Goal: Task Accomplishment & Management: Manage account settings

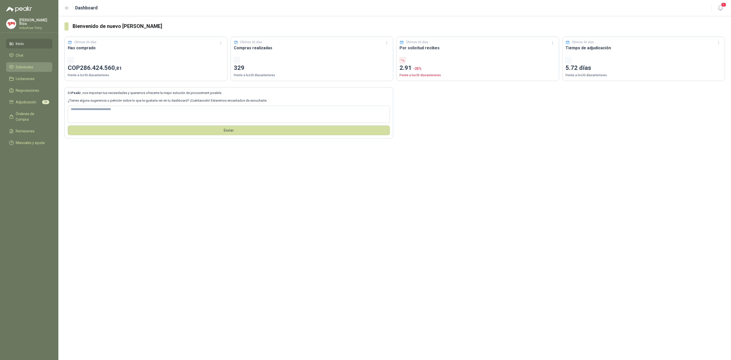
click at [30, 62] on link "Solicitudes" at bounding box center [29, 67] width 46 height 10
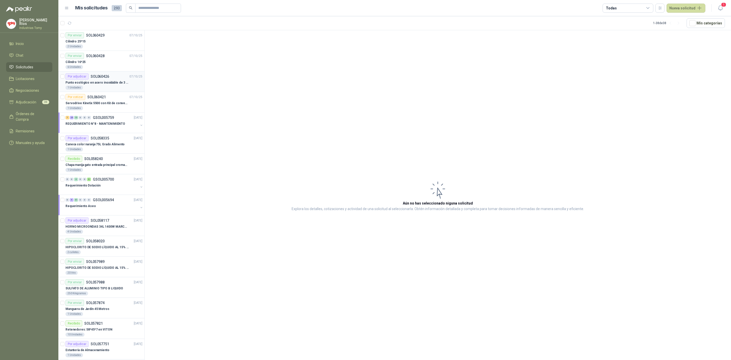
click at [103, 82] on p "Punto ecológico en acero inoxidable de 3 puestos, con capacidad para 53 Litros …" at bounding box center [96, 82] width 63 height 5
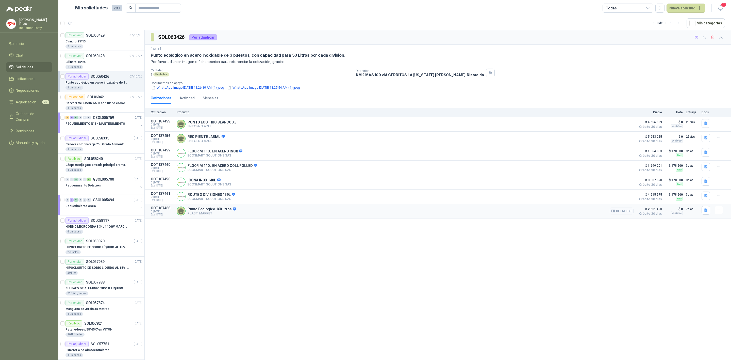
click at [630, 214] on button "Detalles" at bounding box center [622, 210] width 24 height 7
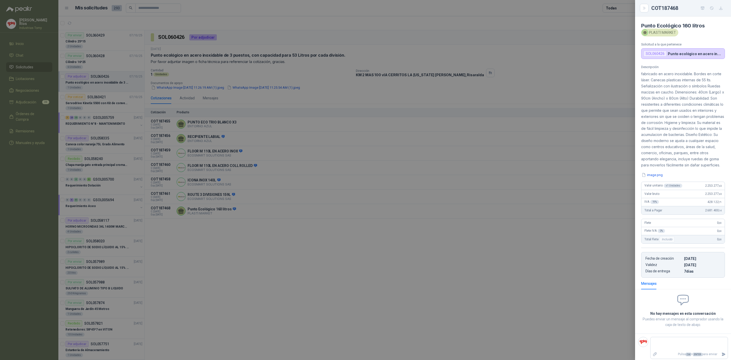
click at [674, 79] on p "fabricado en acero inoxidable. Bordes en corte láser. Canecas plasticas interna…" at bounding box center [683, 119] width 84 height 97
click at [707, 81] on p "fabricado en acero inoxidable. Bordes en corte láser. Canecas plasticas interna…" at bounding box center [683, 119] width 84 height 97
drag, startPoint x: 694, startPoint y: 84, endPoint x: 679, endPoint y: 92, distance: 16.3
click at [684, 88] on p "fabricado en acero inoxidable. Bordes en corte láser. Canecas plasticas interna…" at bounding box center [683, 119] width 84 height 97
drag, startPoint x: 677, startPoint y: 100, endPoint x: 700, endPoint y: 100, distance: 22.6
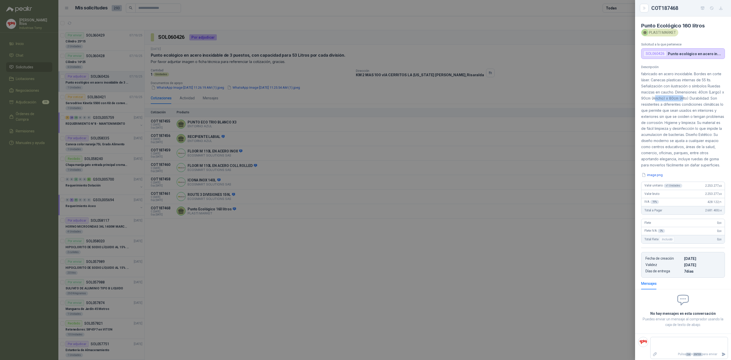
click at [700, 100] on p "fabricado en acero inoxidable. Bordes en corte láser. Canecas plasticas interna…" at bounding box center [683, 119] width 84 height 97
click at [683, 111] on p "fabricado en acero inoxidable. Bordes en corte láser. Canecas plasticas interna…" at bounding box center [683, 119] width 84 height 97
click at [660, 177] on button "image.png" at bounding box center [652, 174] width 22 height 5
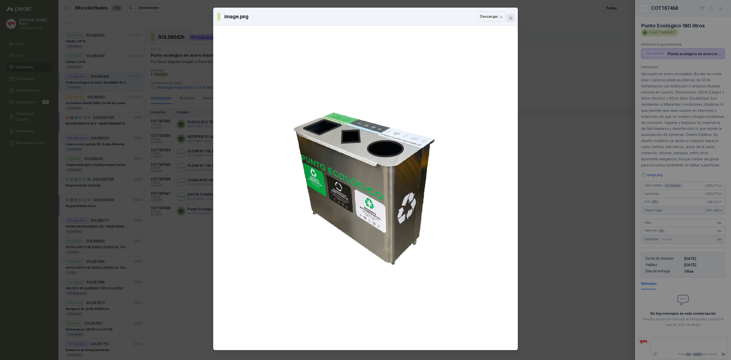
click at [510, 19] on icon "close" at bounding box center [510, 17] width 3 height 3
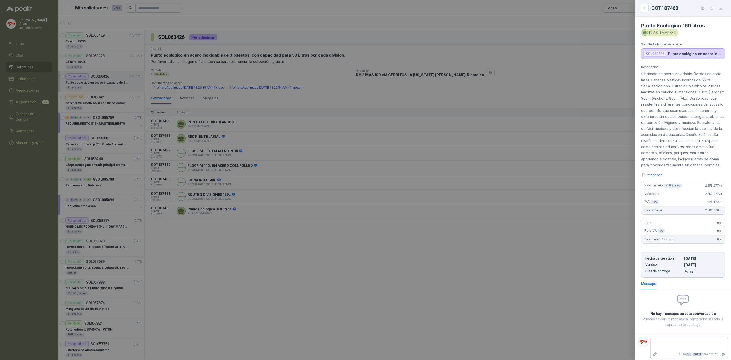
click at [318, 254] on div at bounding box center [365, 180] width 731 height 360
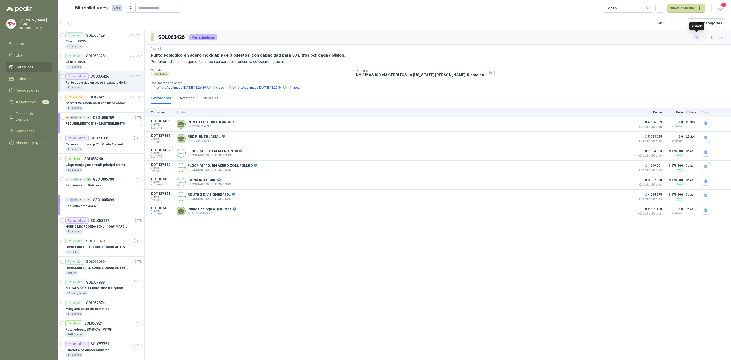
click at [695, 40] on icon "button" at bounding box center [696, 37] width 4 height 4
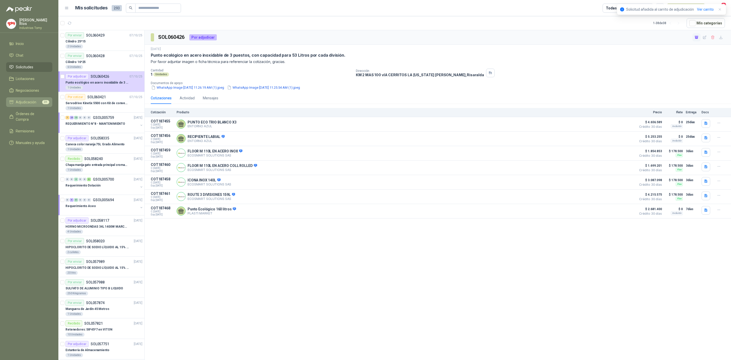
click at [25, 105] on link "Adjudicación 31" at bounding box center [29, 102] width 46 height 10
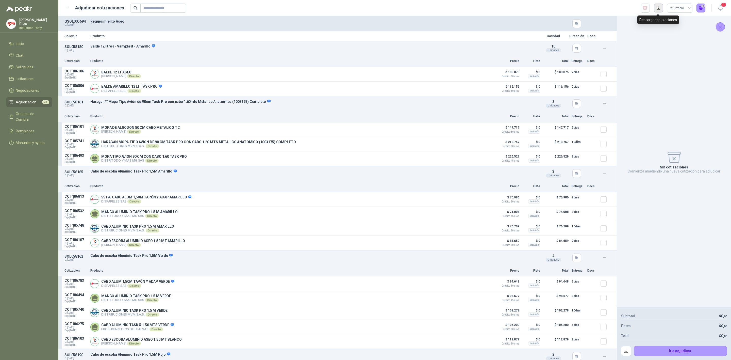
click at [658, 8] on button "button" at bounding box center [658, 8] width 9 height 9
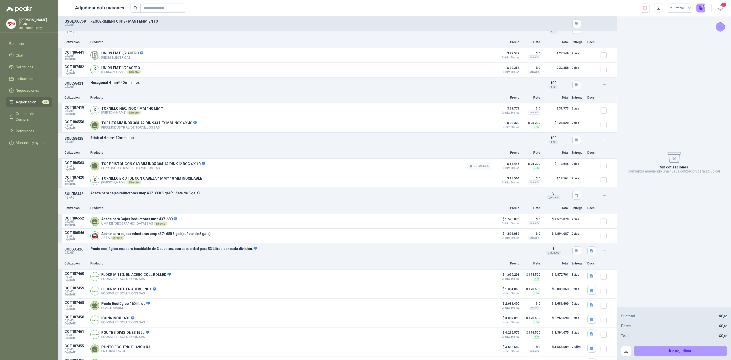
scroll to position [1778, 0]
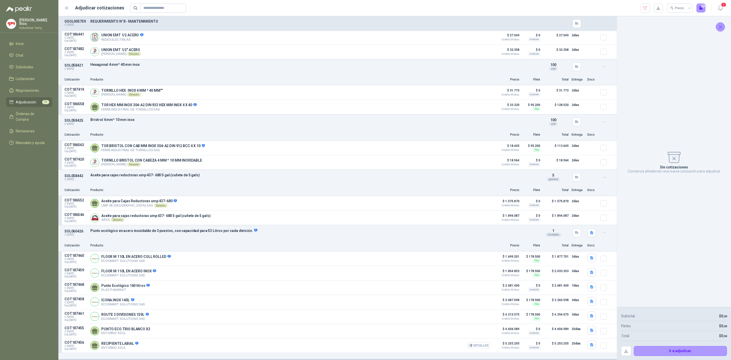
click at [480, 346] on button "Detalles" at bounding box center [479, 345] width 24 height 7
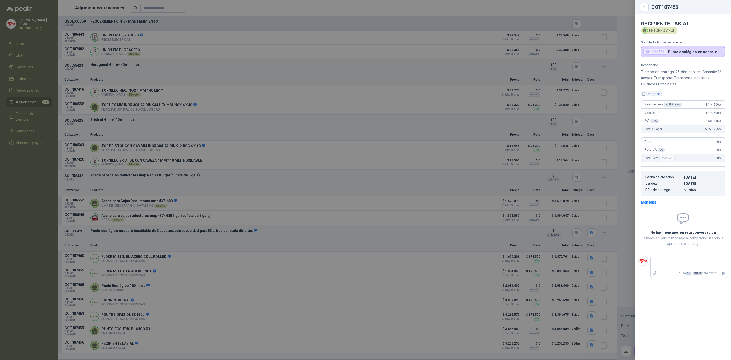
click at [660, 96] on button "image.png" at bounding box center [652, 93] width 22 height 5
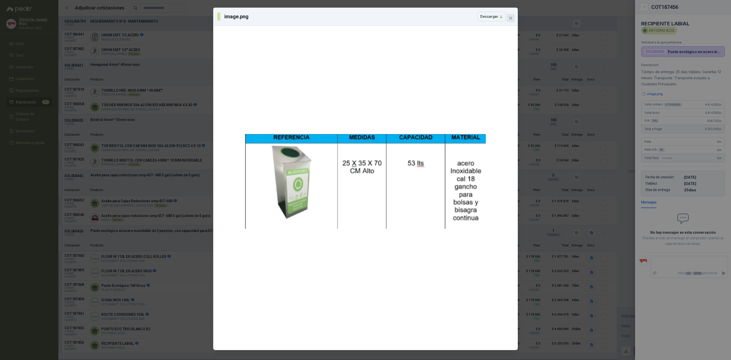
click at [510, 16] on icon "close" at bounding box center [511, 18] width 4 height 4
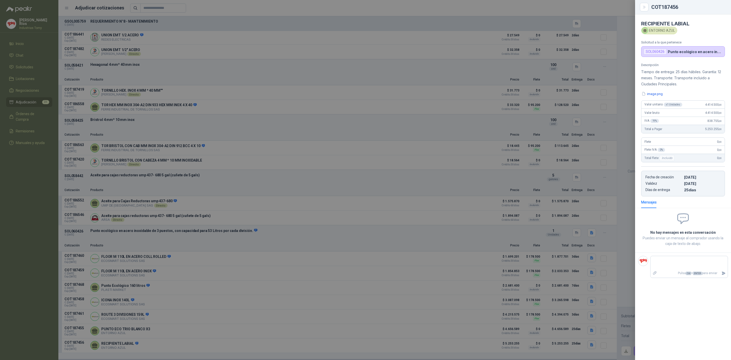
click at [290, 299] on div at bounding box center [365, 180] width 731 height 360
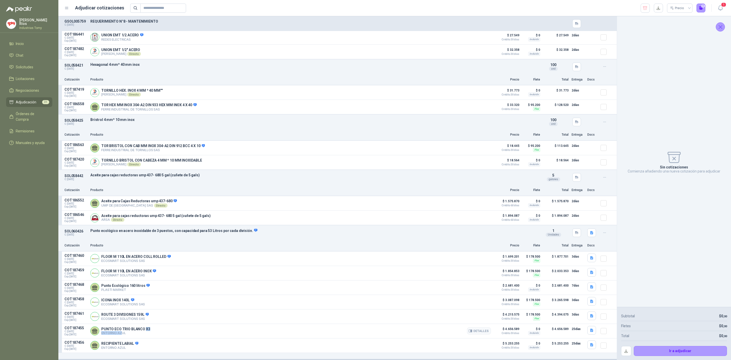
drag, startPoint x: 145, startPoint y: 328, endPoint x: 121, endPoint y: 331, distance: 23.8
click at [121, 331] on div "PUNTO ECO TRIO BLANCO X3 ENTORNO AZUL Detalles" at bounding box center [125, 331] width 49 height 8
click at [470, 330] on button "Detalles" at bounding box center [479, 330] width 24 height 7
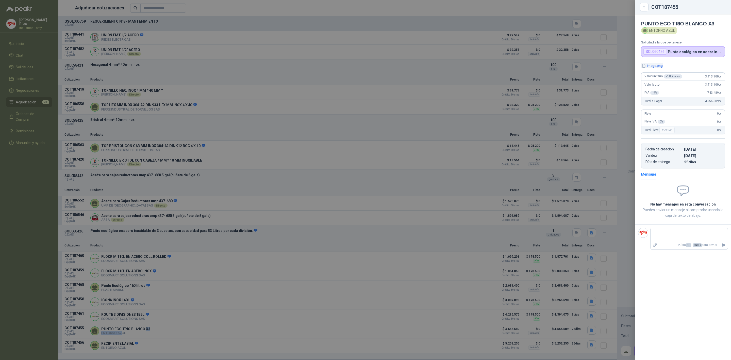
click at [657, 65] on button "image.png" at bounding box center [652, 65] width 22 height 5
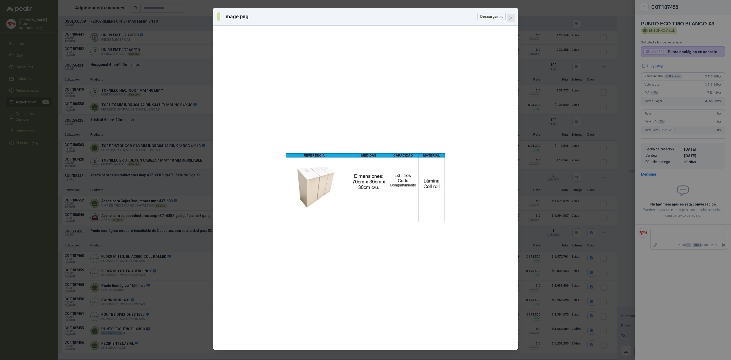
click at [510, 19] on icon "close" at bounding box center [511, 18] width 4 height 4
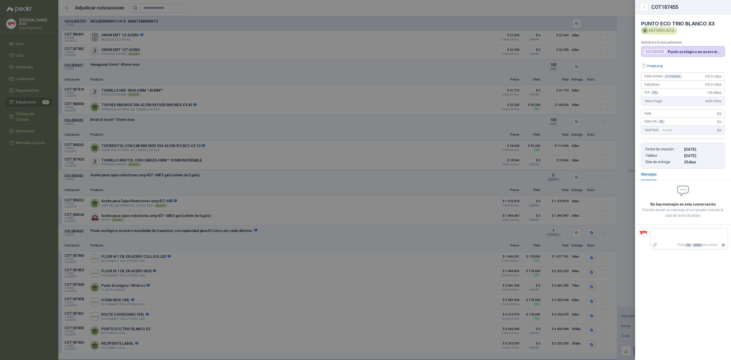
click at [653, 70] on div "image.png Valor unitario x 1 Unidades 3.913.100 ,00 Valor bruto 3.913.100 ,00 I…" at bounding box center [683, 115] width 96 height 105
click at [653, 66] on button "image.png" at bounding box center [652, 65] width 22 height 5
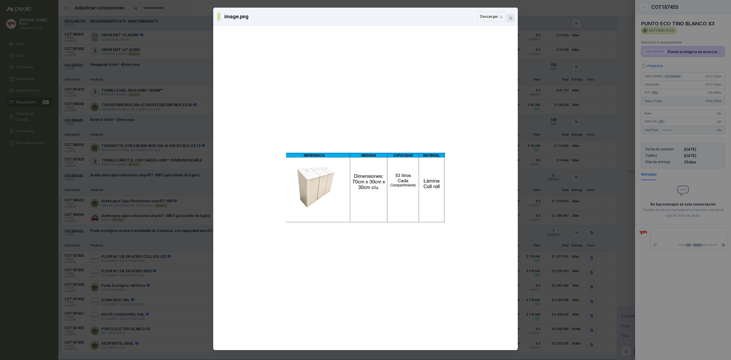
click at [511, 17] on icon "close" at bounding box center [511, 18] width 4 height 4
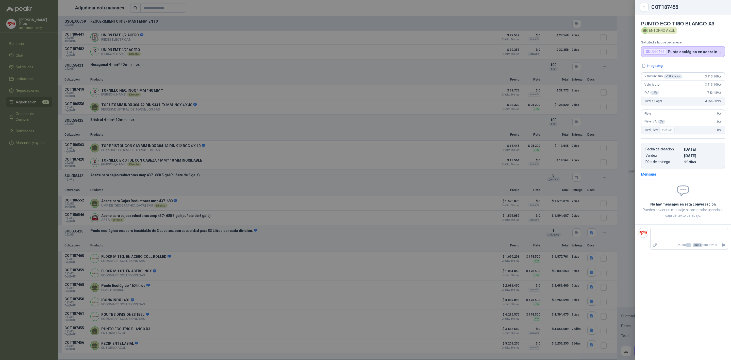
click at [364, 229] on div at bounding box center [365, 180] width 731 height 360
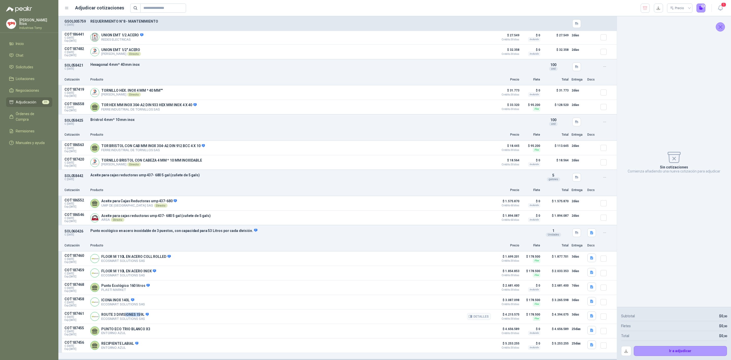
drag, startPoint x: 124, startPoint y: 314, endPoint x: 140, endPoint y: 312, distance: 15.6
click at [140, 312] on p "ROUTE 3 DIVISIONES 159L" at bounding box center [124, 314] width 47 height 5
click at [483, 317] on button "Detalles" at bounding box center [479, 316] width 24 height 7
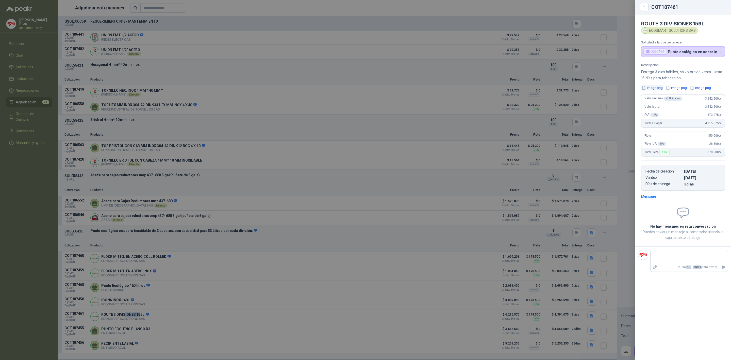
click at [651, 88] on button "image.png" at bounding box center [652, 87] width 22 height 5
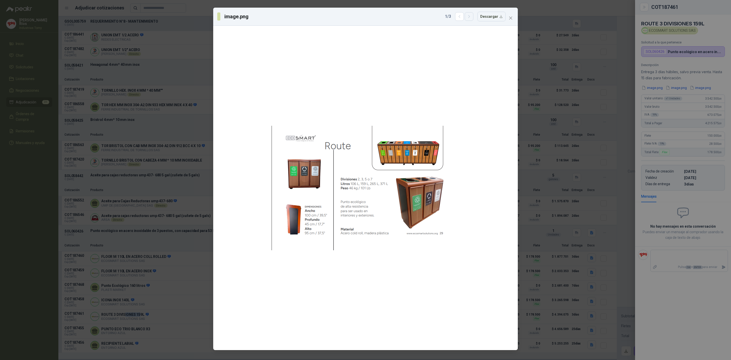
click at [469, 18] on icon "button" at bounding box center [468, 16] width 1 height 3
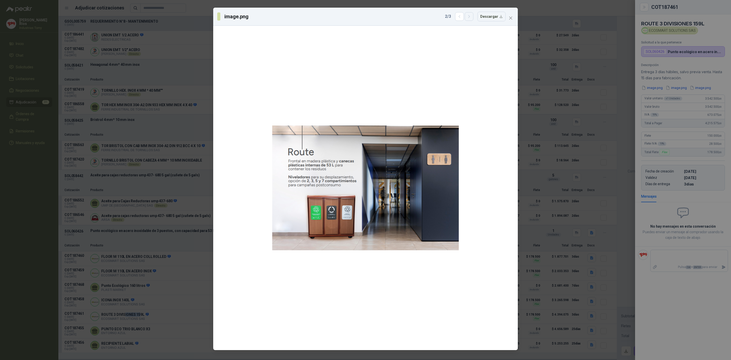
click at [469, 18] on icon "button" at bounding box center [468, 16] width 1 height 3
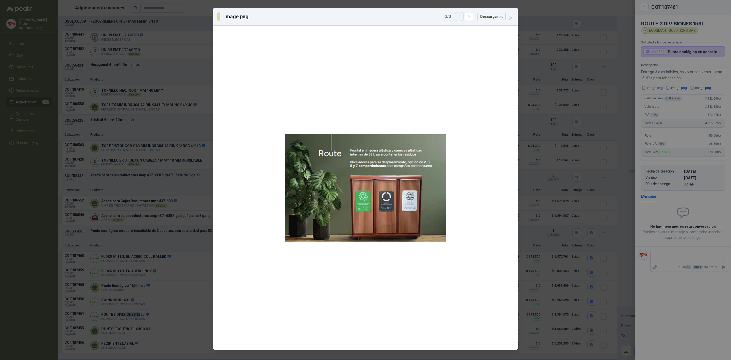
click at [458, 18] on button "button" at bounding box center [459, 16] width 9 height 9
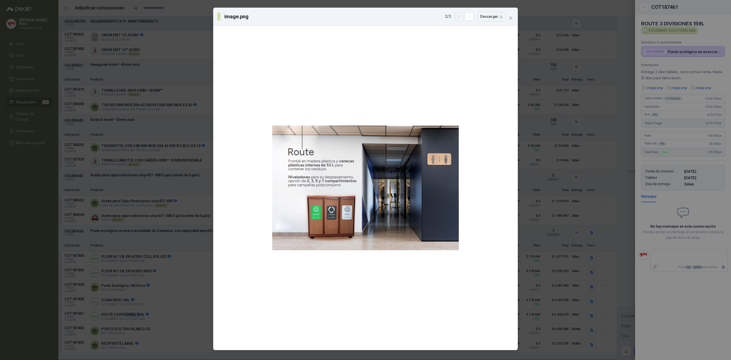
click at [458, 18] on button "button" at bounding box center [459, 16] width 9 height 9
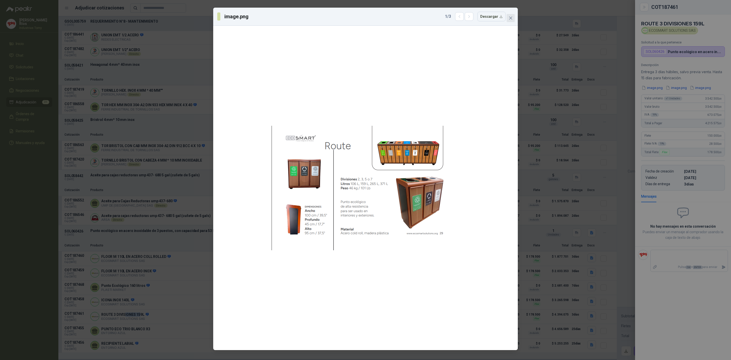
click at [510, 19] on icon "close" at bounding box center [511, 18] width 4 height 4
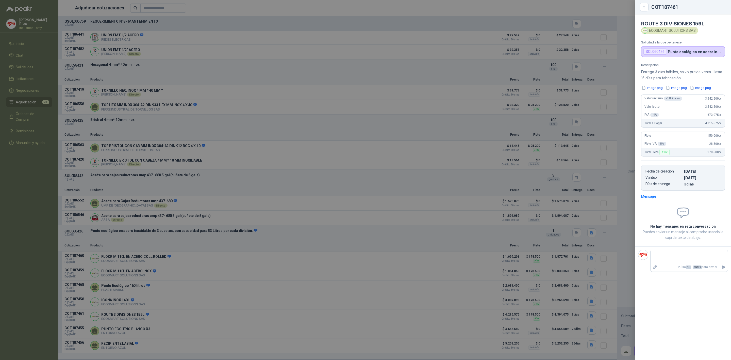
drag, startPoint x: 163, startPoint y: 299, endPoint x: 156, endPoint y: 299, distance: 6.9
click at [162, 299] on div at bounding box center [365, 180] width 731 height 360
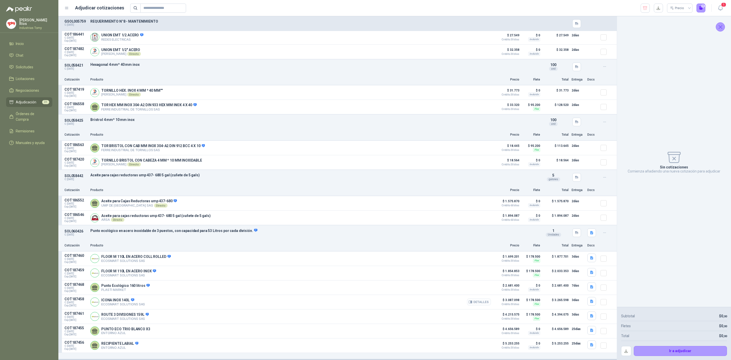
click at [477, 302] on button "Detalles" at bounding box center [479, 301] width 24 height 7
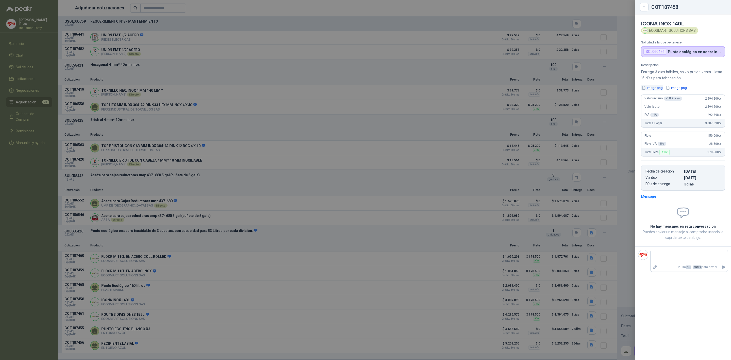
click at [656, 87] on button "image.png" at bounding box center [652, 87] width 22 height 5
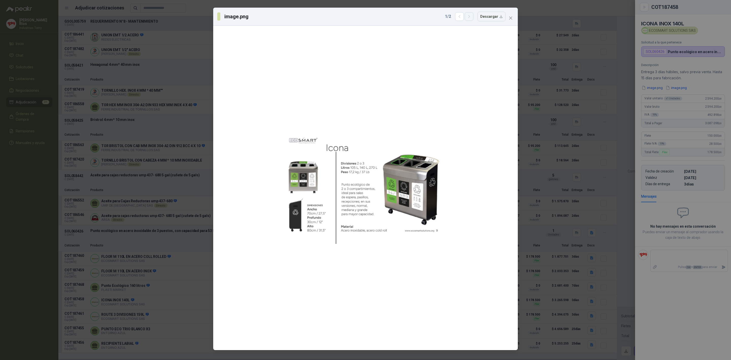
click at [473, 19] on button "button" at bounding box center [469, 16] width 9 height 9
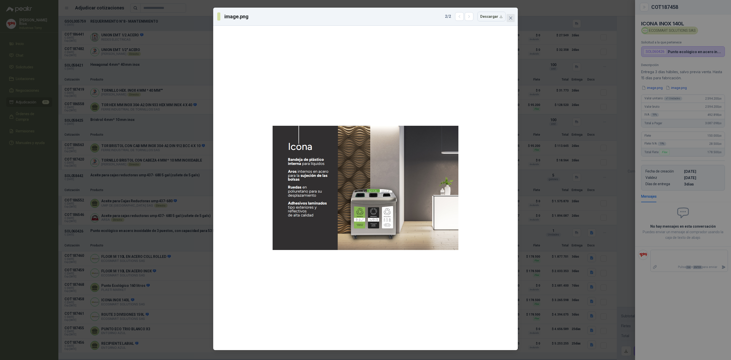
click at [512, 15] on button "Close" at bounding box center [511, 18] width 8 height 8
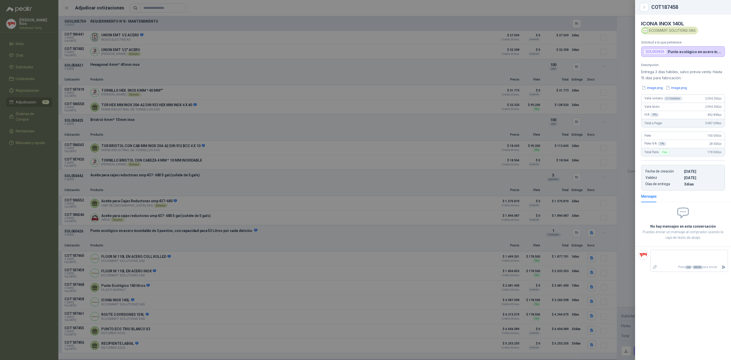
click at [309, 224] on div at bounding box center [365, 180] width 731 height 360
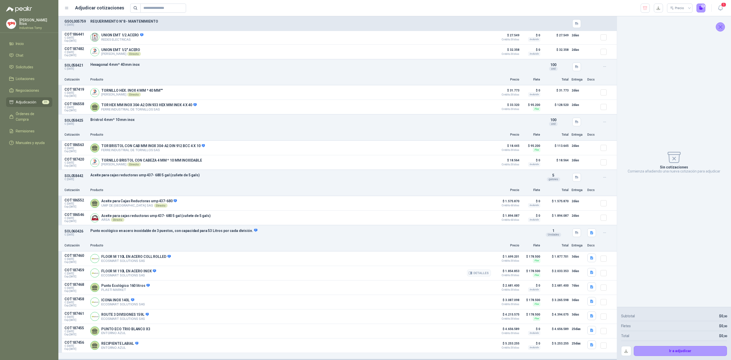
click at [475, 268] on div "Detalles" at bounding box center [479, 273] width 24 height 10
click at [477, 269] on button "Detalles" at bounding box center [479, 272] width 24 height 7
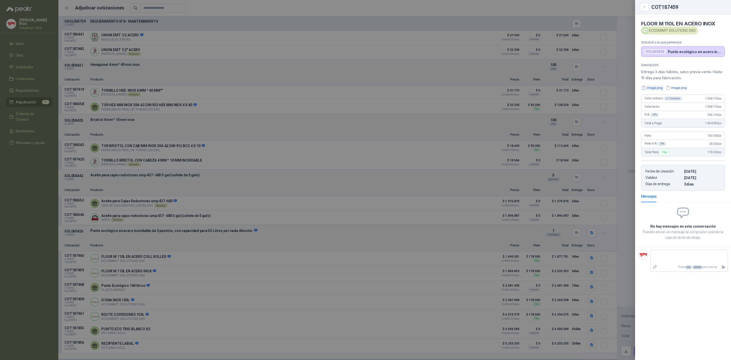
click at [658, 89] on button "image.png" at bounding box center [652, 87] width 22 height 5
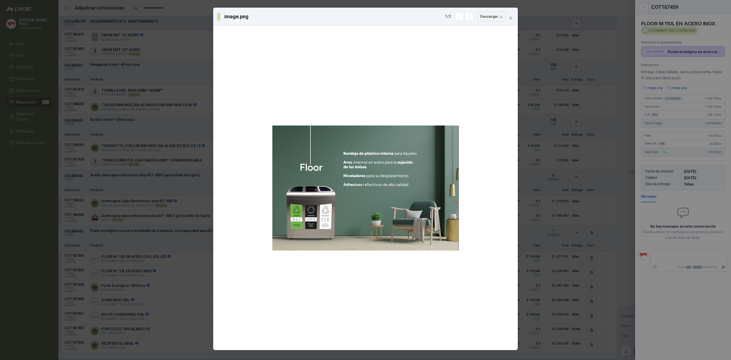
click at [675, 91] on div "image.png 1 / 2 Descargar" at bounding box center [365, 180] width 731 height 360
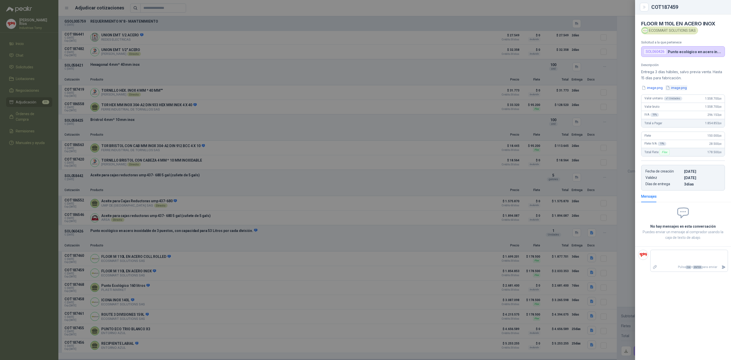
click at [679, 87] on button "image.png" at bounding box center [676, 87] width 22 height 5
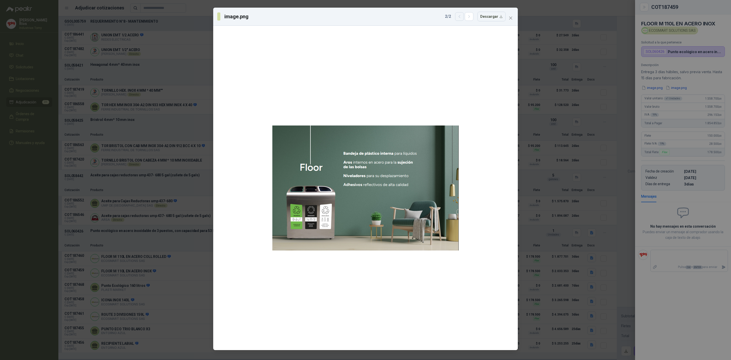
click at [459, 15] on icon "button" at bounding box center [459, 16] width 4 height 4
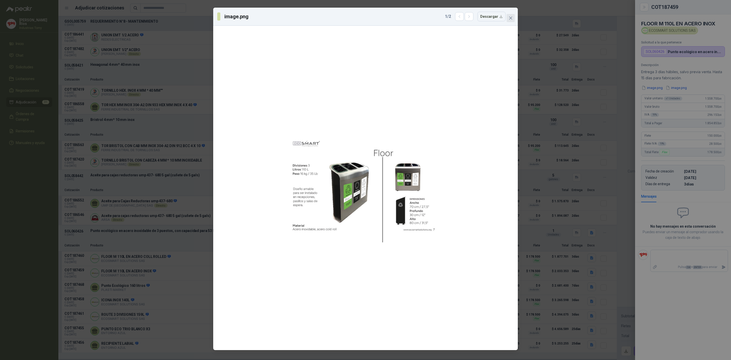
click at [508, 17] on span "Close" at bounding box center [511, 18] width 8 height 4
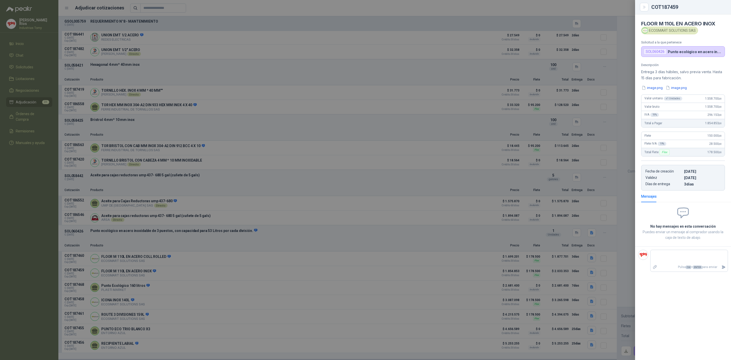
click at [271, 260] on div at bounding box center [365, 180] width 731 height 360
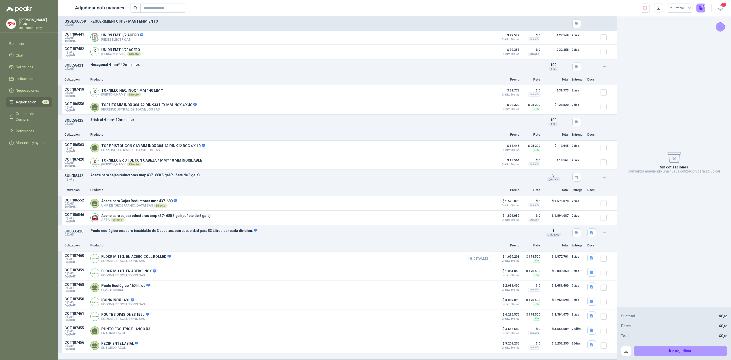
click at [474, 257] on button "Detalles" at bounding box center [479, 258] width 24 height 7
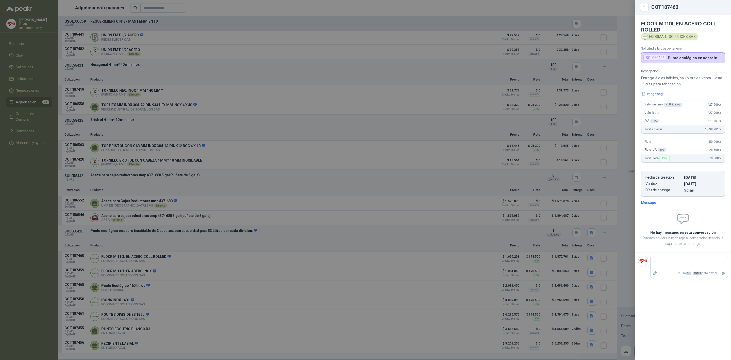
click at [658, 91] on div "Descripción Entrega 3 días hábiles, salvo previa venta. Hasta 15 días para fabr…" at bounding box center [683, 132] width 96 height 127
click at [658, 94] on button "image.png" at bounding box center [652, 93] width 22 height 5
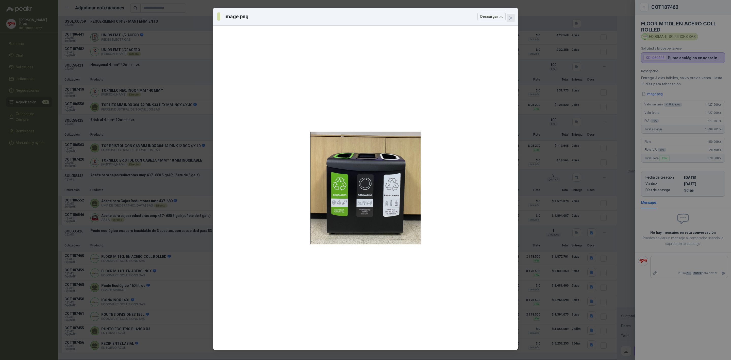
click at [510, 18] on icon "close" at bounding box center [511, 18] width 4 height 4
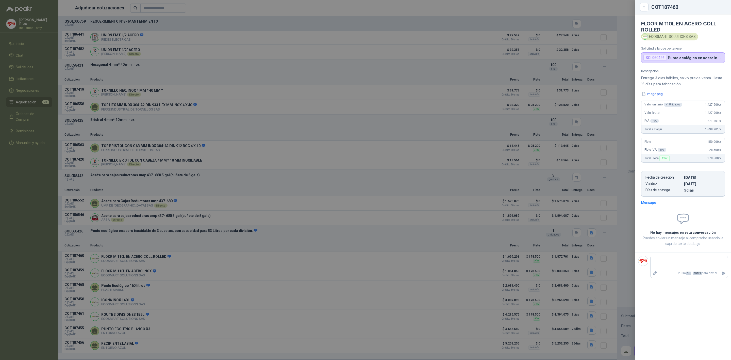
click at [156, 287] on div at bounding box center [365, 180] width 731 height 360
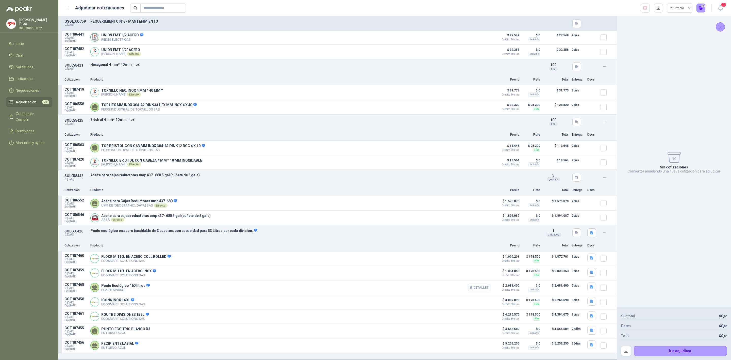
click at [482, 284] on button "Detalles" at bounding box center [479, 287] width 24 height 7
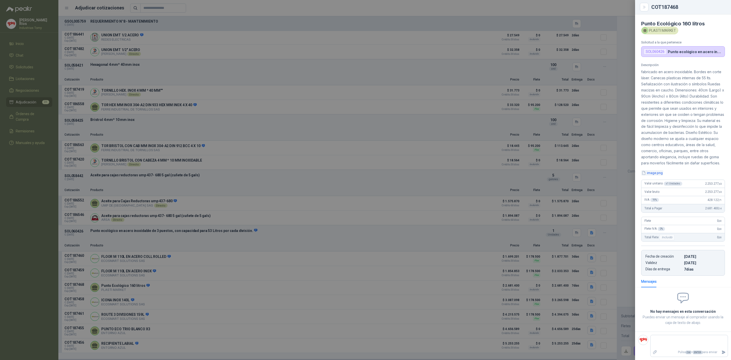
click at [654, 175] on button "image.png" at bounding box center [652, 172] width 22 height 5
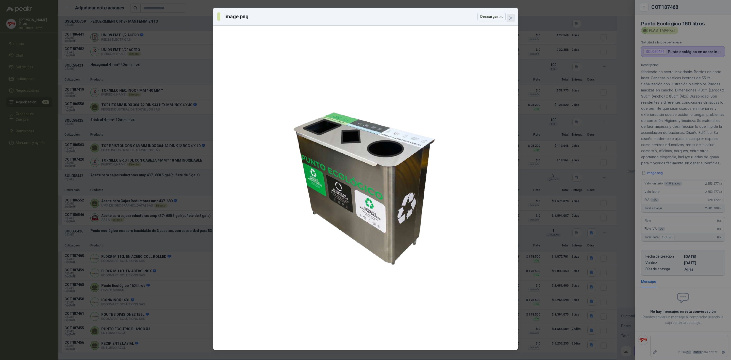
click at [512, 20] on button "Close" at bounding box center [511, 18] width 8 height 8
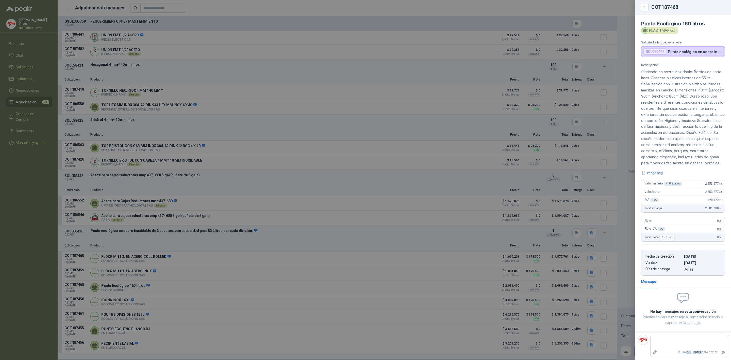
click at [276, 303] on div at bounding box center [365, 180] width 731 height 360
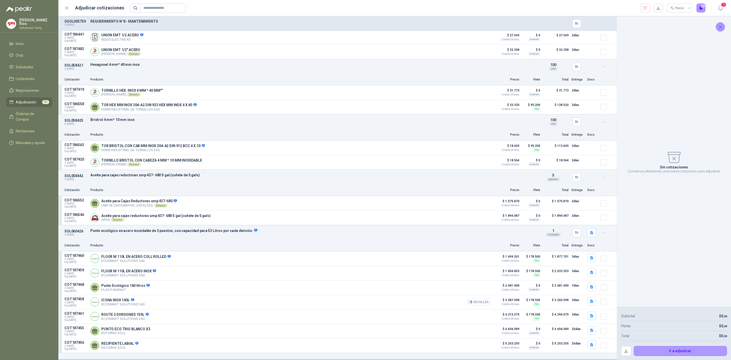
click at [477, 300] on button "Detalles" at bounding box center [479, 301] width 24 height 7
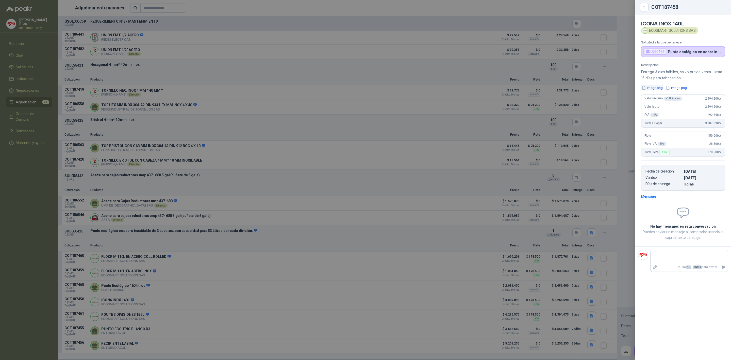
click at [660, 88] on button "image.png" at bounding box center [652, 87] width 22 height 5
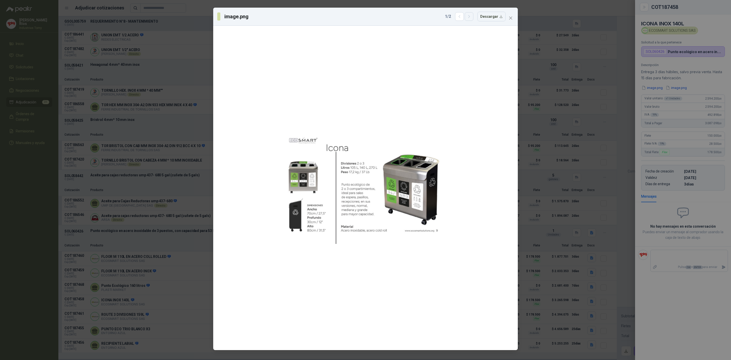
click at [471, 17] on icon "button" at bounding box center [469, 16] width 4 height 4
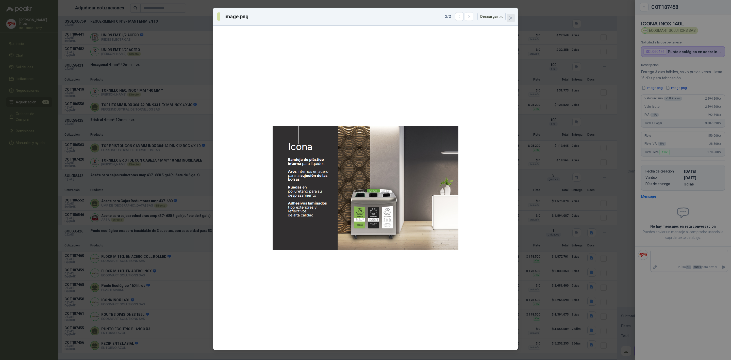
click at [511, 19] on icon "close" at bounding box center [511, 18] width 4 height 4
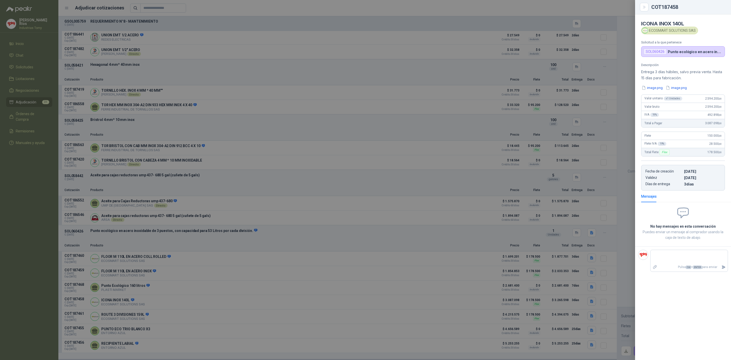
click at [38, 167] on div at bounding box center [365, 180] width 731 height 360
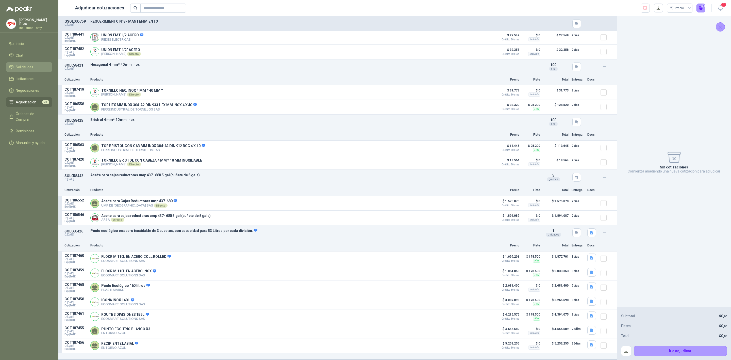
click at [37, 65] on li "Solicitudes" at bounding box center [29, 67] width 40 height 6
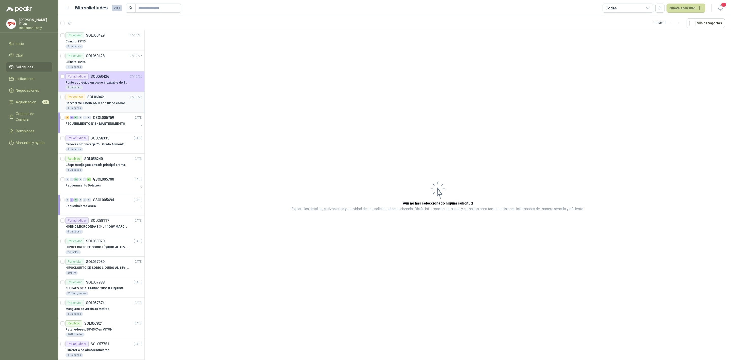
click at [89, 104] on p "Servodrive Kinetix 5500 con Kit de conversión y filtro (Ref 41350505)" at bounding box center [96, 103] width 63 height 5
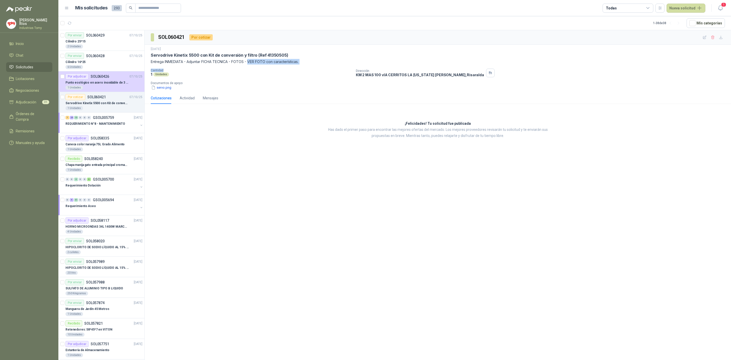
drag, startPoint x: 250, startPoint y: 62, endPoint x: 281, endPoint y: 67, distance: 32.0
click at [280, 67] on div "[DATE] Servodrive Kinetix 5500 con Kit de conversión y filtro (Ref 41350505) En…" at bounding box center [438, 68] width 574 height 43
click at [291, 64] on p "Entrega INMEDIATA - Adjuntar FICHA TECNICA - FOTOS - VER FOTO con característic…" at bounding box center [438, 62] width 574 height 6
click at [113, 128] on div at bounding box center [101, 129] width 73 height 4
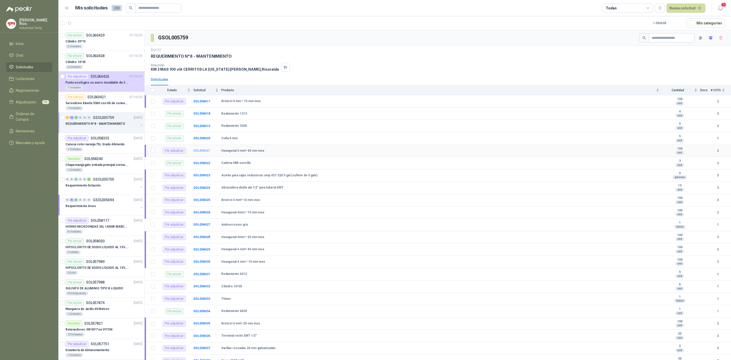
click at [203, 152] on b "SOL058421" at bounding box center [201, 151] width 17 height 4
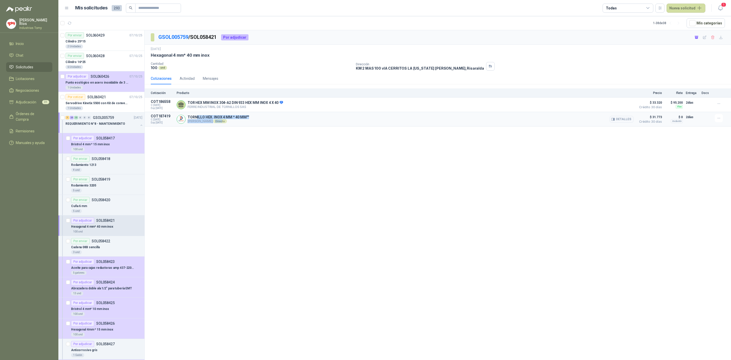
drag, startPoint x: 196, startPoint y: 119, endPoint x: 229, endPoint y: 123, distance: 34.0
click at [229, 123] on div "TORNILLO HEX. INOX 4 MM * 40 MM"" [PERSON_NAME] Directo Detalles" at bounding box center [218, 119] width 61 height 8
click at [107, 78] on p "SOL060426" at bounding box center [100, 77] width 19 height 4
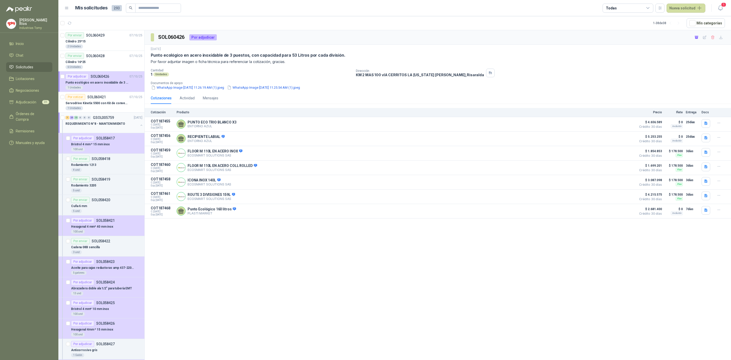
drag, startPoint x: 117, startPoint y: 121, endPoint x: 94, endPoint y: 116, distance: 23.8
click at [117, 121] on link "7 25 15 0 0 0 GSOL005759 [DATE] REQUERIMIENTO N°8 - MANTENIMIENTO" at bounding box center [104, 122] width 78 height 16
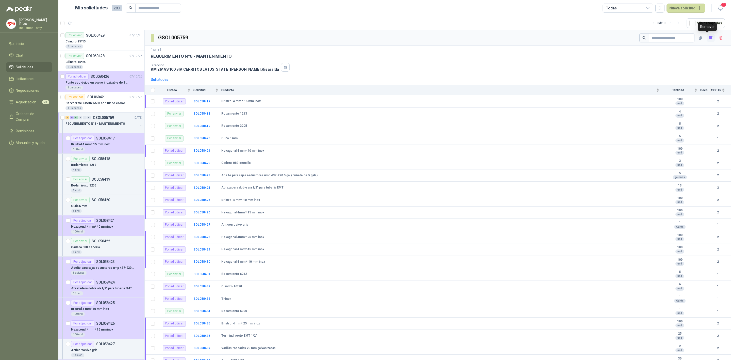
click at [707, 36] on button "button" at bounding box center [711, 38] width 8 height 8
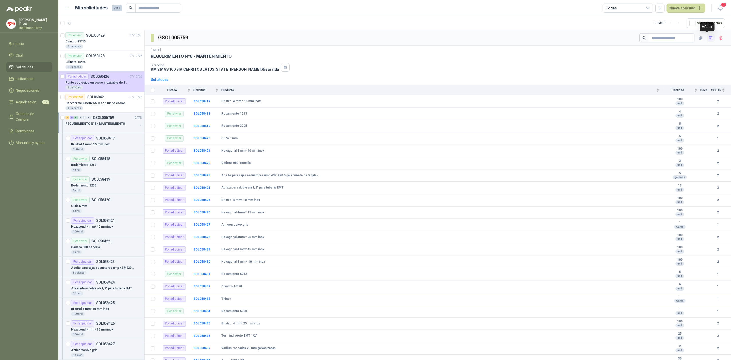
click at [707, 35] on button "button" at bounding box center [711, 38] width 8 height 8
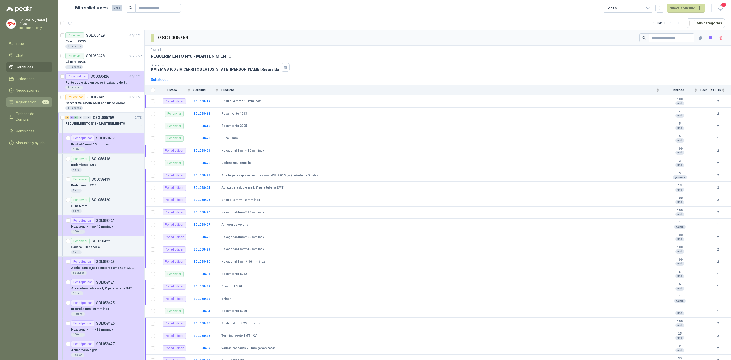
click at [47, 100] on span "35" at bounding box center [45, 102] width 7 height 4
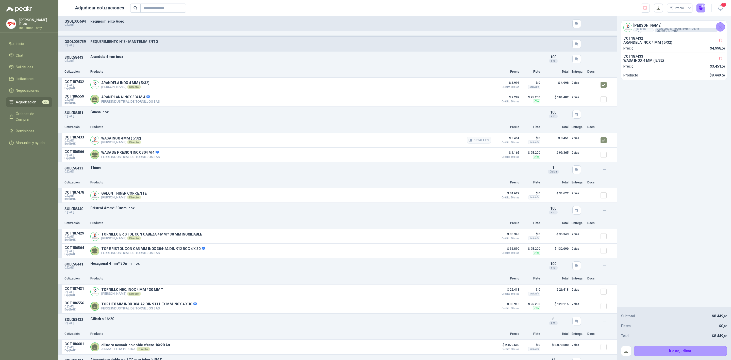
scroll to position [799, 0]
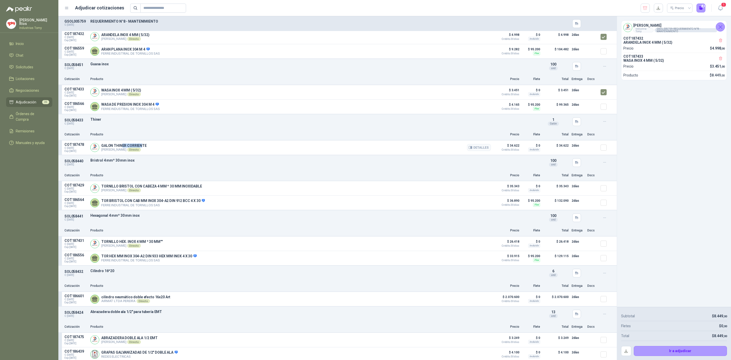
drag, startPoint x: 122, startPoint y: 148, endPoint x: 143, endPoint y: 143, distance: 21.3
click at [142, 143] on article "COT187478 C: [DATE] Exp: [DATE] GALON THINER CORRIENTE [PERSON_NAME] Directo De…" at bounding box center [337, 147] width 558 height 14
click at [143, 143] on article "COT187478 C: [DATE] Exp: [DATE] GALON THINER CORRIENTE [PERSON_NAME] Directo De…" at bounding box center [337, 147] width 558 height 14
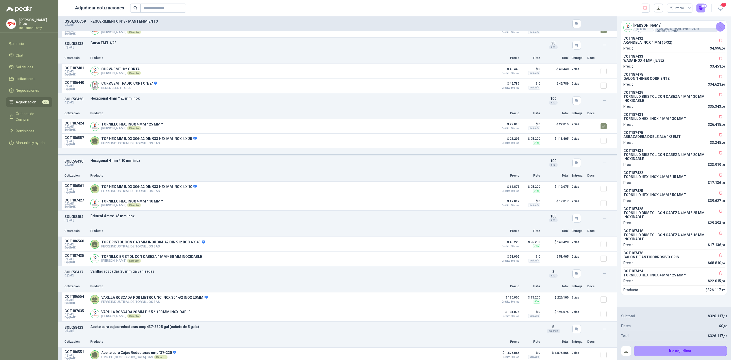
scroll to position [1523, 0]
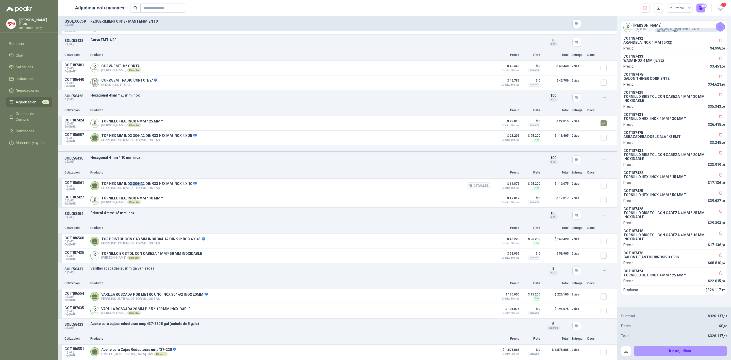
drag, startPoint x: 130, startPoint y: 187, endPoint x: 161, endPoint y: 190, distance: 31.4
click at [145, 186] on p "TOR HEX MM INOX 304-A2 DIN 933 HEX MM INOX 4 X 10" at bounding box center [148, 183] width 95 height 5
drag, startPoint x: 181, startPoint y: 184, endPoint x: 187, endPoint y: 184, distance: 6.1
click at [187, 184] on p "TOR HEX MM INOX 304-A2 DIN 933 HEX MM INOX 4 X 10" at bounding box center [148, 183] width 95 height 5
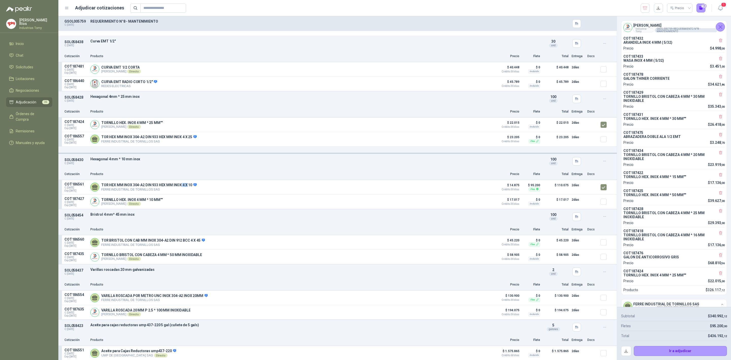
scroll to position [1561, 0]
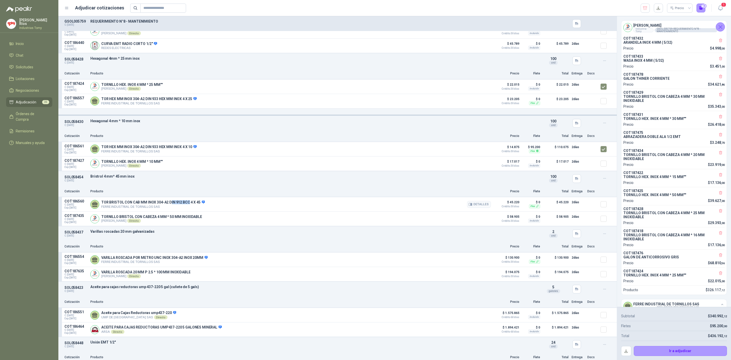
drag, startPoint x: 171, startPoint y: 204, endPoint x: 188, endPoint y: 207, distance: 17.2
click at [188, 205] on p "TOR BRISTOL CON CAB MM INOX 304-A2 DIN 912 BCC 4 X 45" at bounding box center [153, 202] width 104 height 5
drag, startPoint x: 194, startPoint y: 205, endPoint x: 199, endPoint y: 204, distance: 4.8
click at [199, 204] on p "TOR BRISTOL CON CAB MM INOX 304-A2 DIN 912 BCC 4 X 45" at bounding box center [153, 202] width 104 height 5
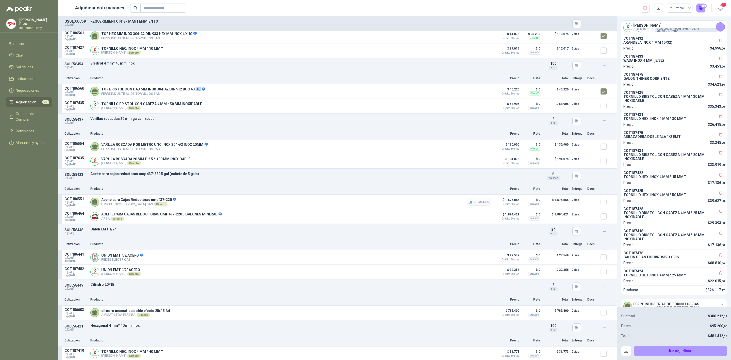
scroll to position [1675, 0]
drag, startPoint x: 136, startPoint y: 161, endPoint x: 184, endPoint y: 161, distance: 48.0
click at [178, 160] on p "VARILLA ROSCADA 20 MM P 2.5 * 100 MM INOXIDABLE" at bounding box center [145, 158] width 89 height 4
click at [185, 160] on p "VARILLA ROSCADA 20 MM P 2.5 * 100 MM INOXIDABLE" at bounding box center [145, 158] width 89 height 4
drag, startPoint x: 190, startPoint y: 161, endPoint x: 157, endPoint y: 161, distance: 33.0
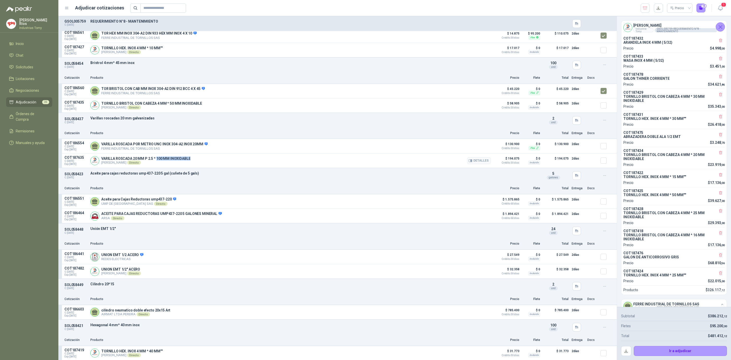
click at [157, 161] on div "VARILLA ROSCADA 20 MM P 2.5 * 100 MM INOXIDABLE [PERSON_NAME] Directo Detalles" at bounding box center [290, 160] width 400 height 10
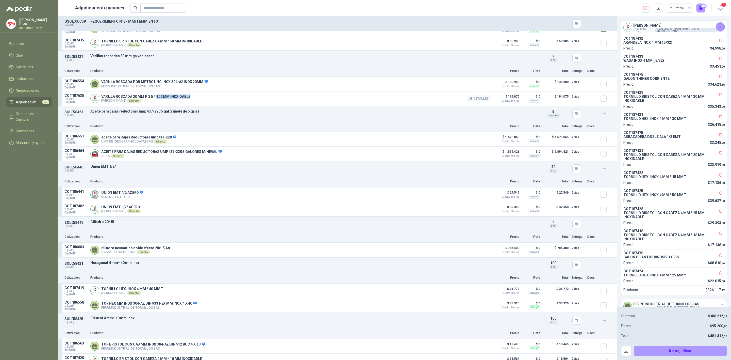
scroll to position [1751, 0]
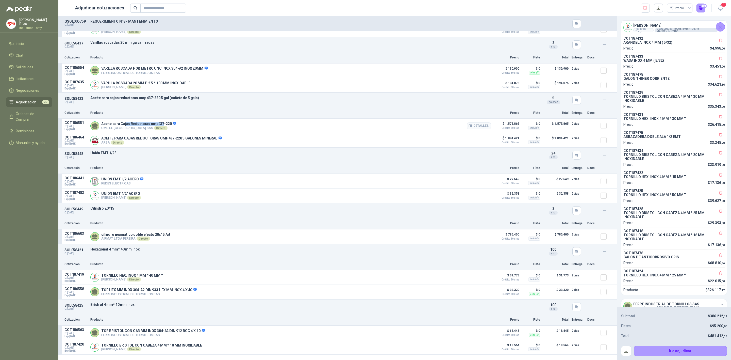
drag, startPoint x: 124, startPoint y: 126, endPoint x: 161, endPoint y: 127, distance: 36.3
click at [161, 126] on p "Aceite para Cajas Reductoras ump437-220" at bounding box center [138, 124] width 75 height 5
drag, startPoint x: 142, startPoint y: 196, endPoint x: 112, endPoint y: 197, distance: 29.5
click at [112, 195] on p "UNION EMT 1/2" ACERO" at bounding box center [121, 193] width 40 height 4
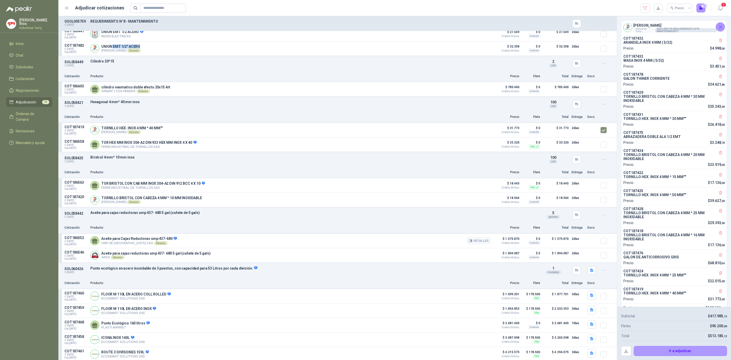
scroll to position [1903, 0]
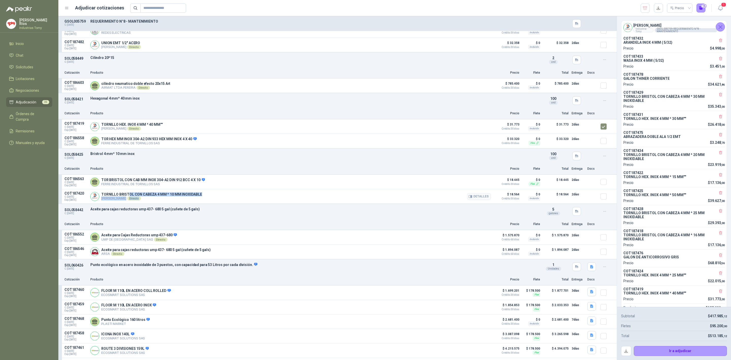
drag, startPoint x: 128, startPoint y: 197, endPoint x: 189, endPoint y: 201, distance: 61.0
click at [189, 200] on div "TORNILLO BRISTOL CON CABEZA 4 MM * 10 MM INOXIDABLE [PERSON_NAME] Directo Detal…" at bounding box center [151, 196] width 101 height 8
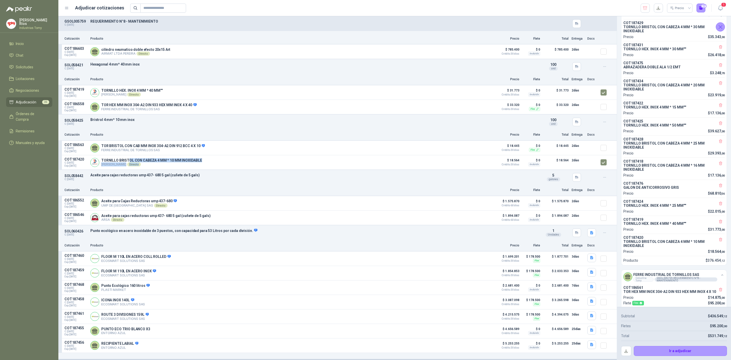
scroll to position [125, 0]
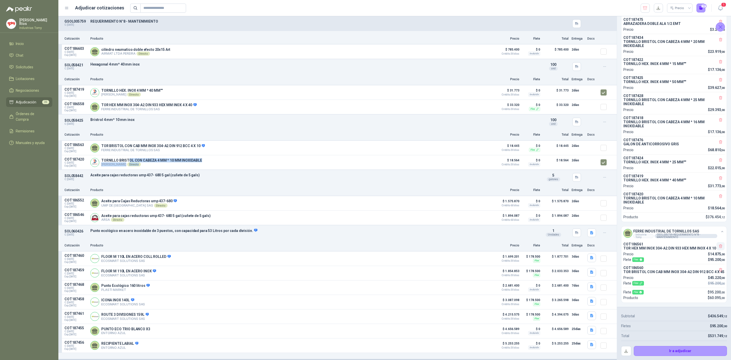
click at [718, 242] on button "button" at bounding box center [720, 246] width 8 height 8
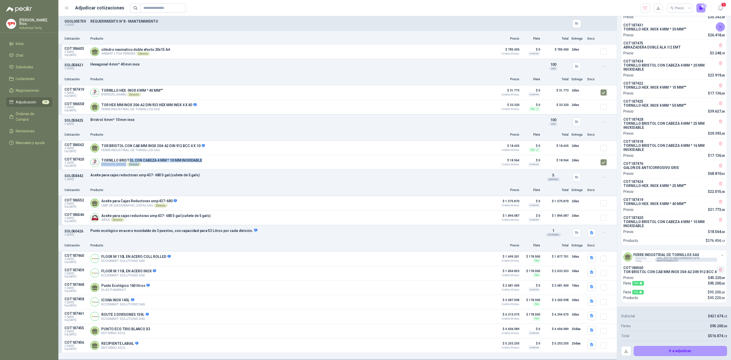
click at [718, 267] on icon "button" at bounding box center [720, 269] width 4 height 4
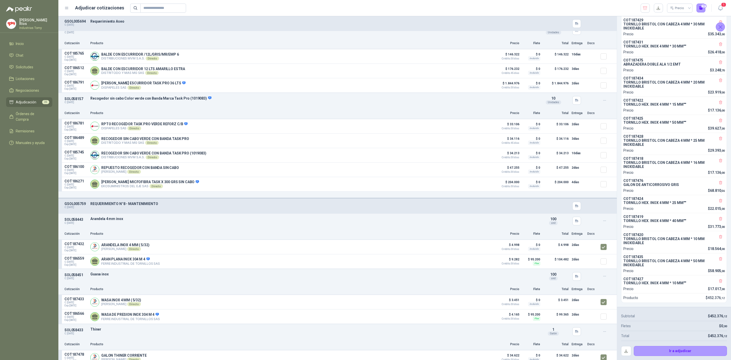
scroll to position [573, 0]
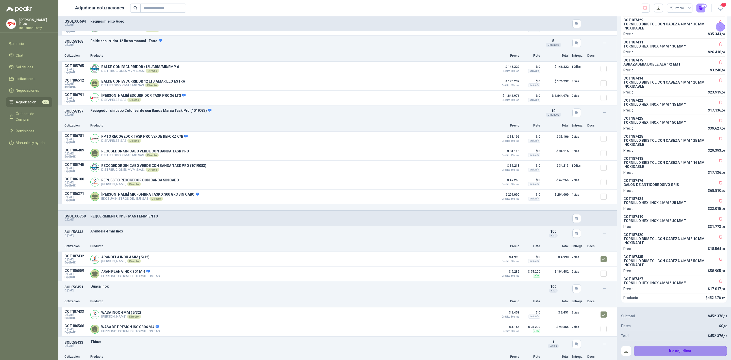
click at [692, 351] on button "Ir a adjudicar" at bounding box center [680, 351] width 93 height 10
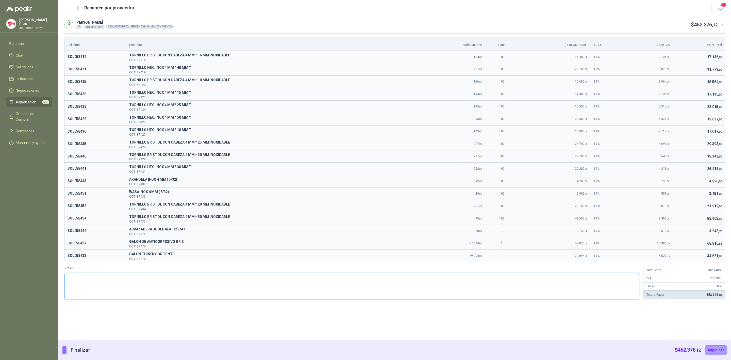
click at [178, 289] on textarea "Notas" at bounding box center [351, 286] width 575 height 27
type textarea "*"
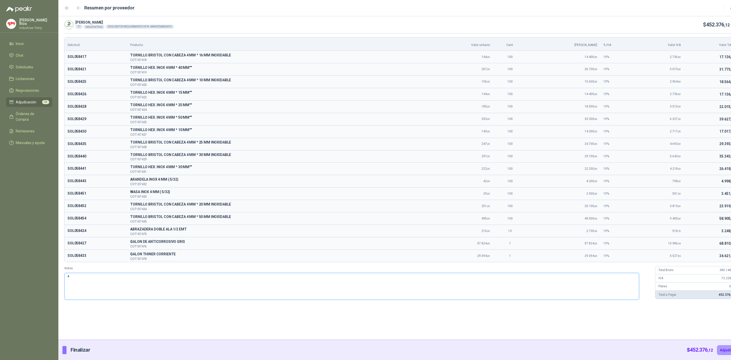
type textarea "**"
type textarea "***"
type textarea "*****"
type textarea "******"
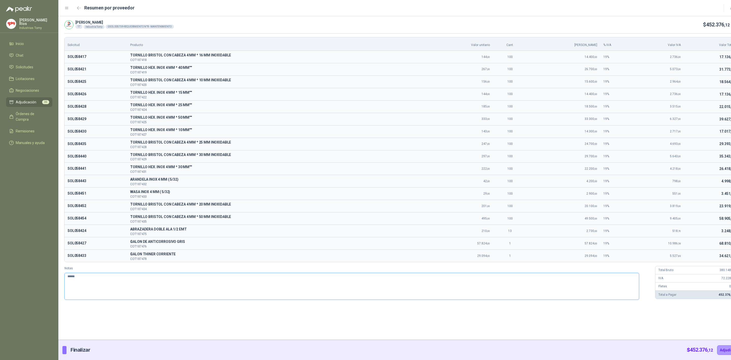
type textarea "*******"
type textarea "********"
type textarea "*********"
type textarea "********"
type textarea "*********"
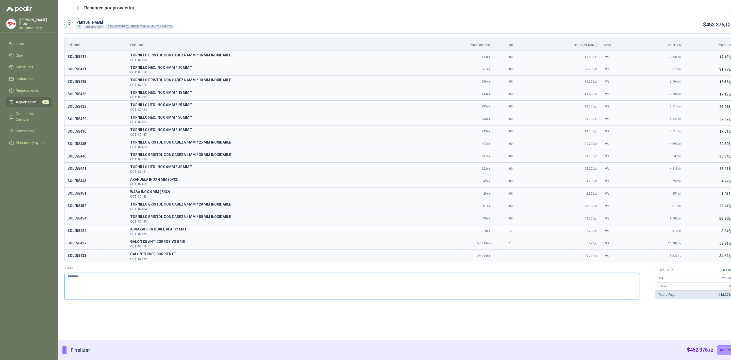
type textarea "**********"
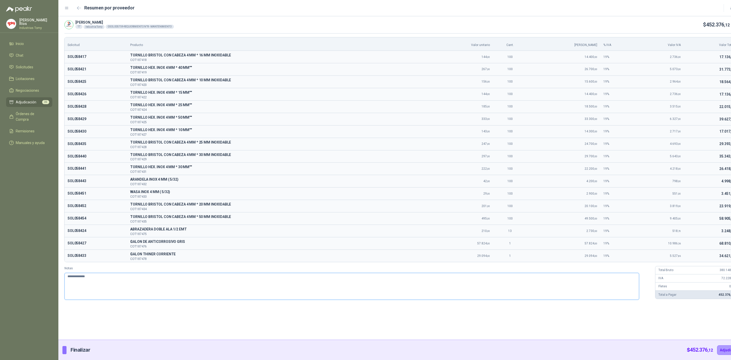
type textarea "**********"
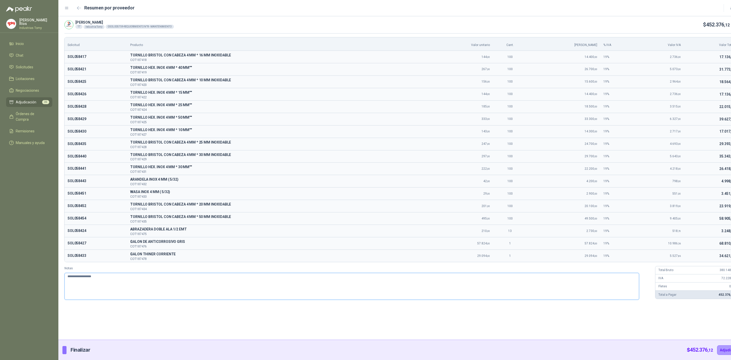
type textarea "**********"
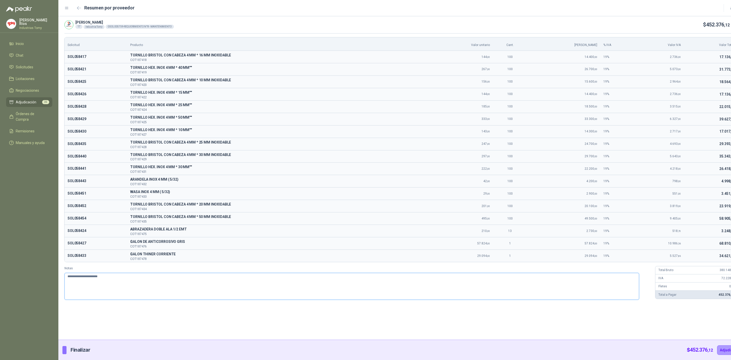
type textarea "**********"
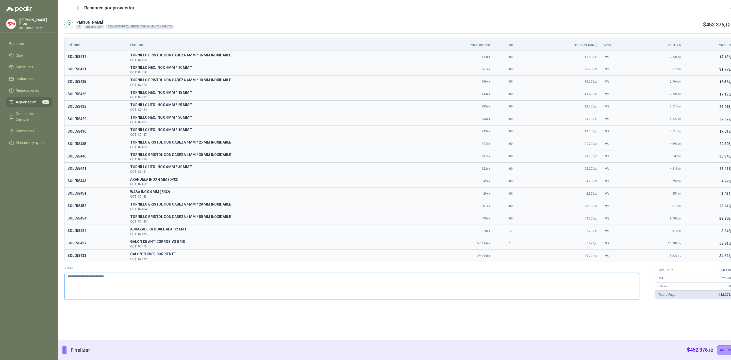
type textarea "**********"
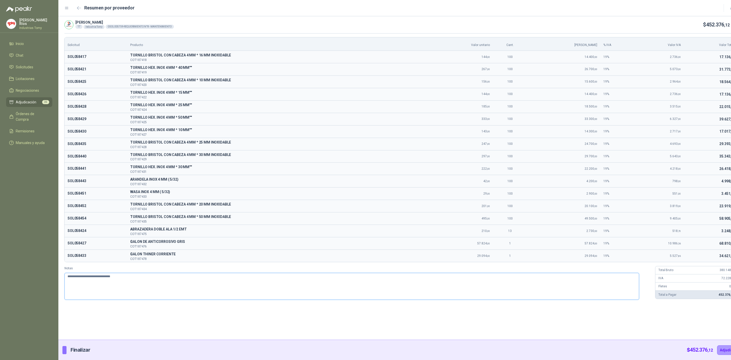
type textarea "**********"
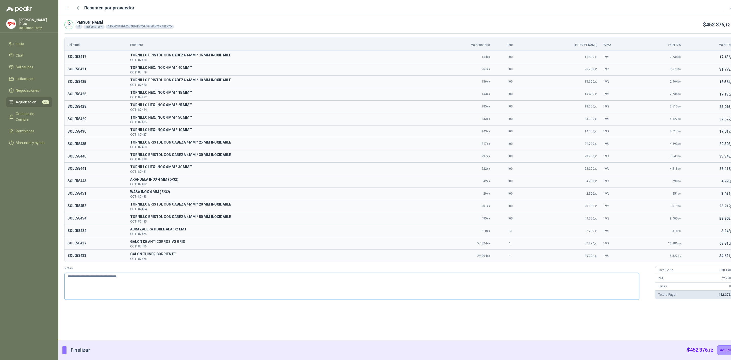
type textarea "**********"
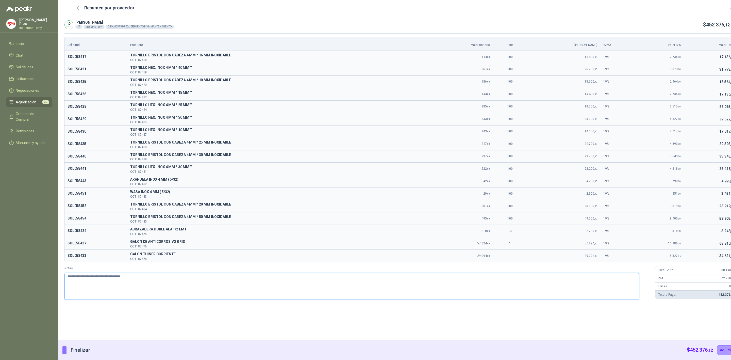
type textarea "**********"
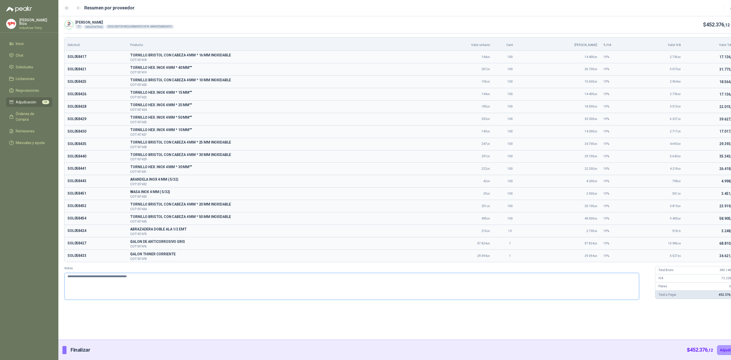
type textarea "**********"
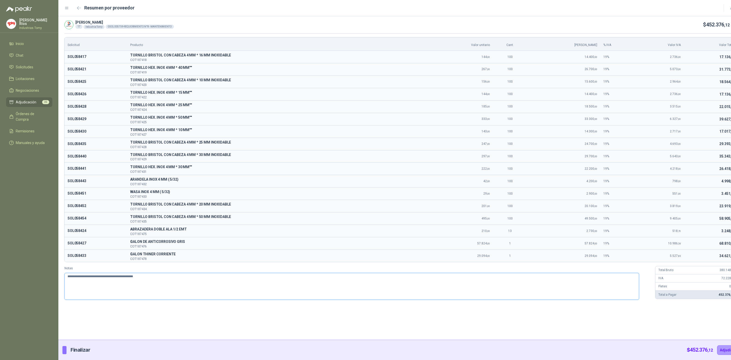
type textarea "**********"
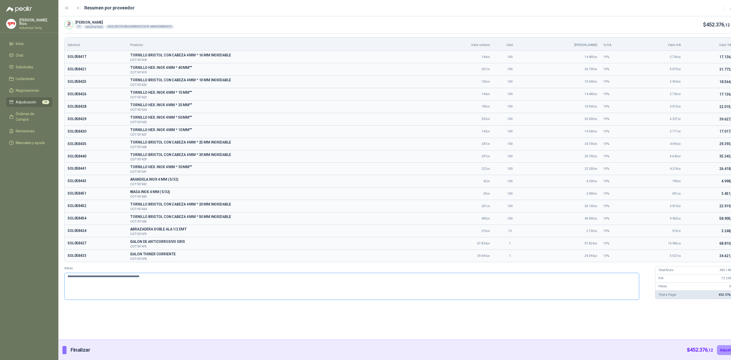
type textarea "**********"
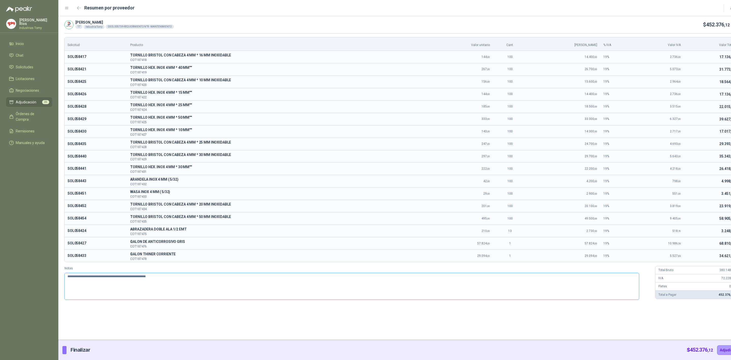
type textarea "**********"
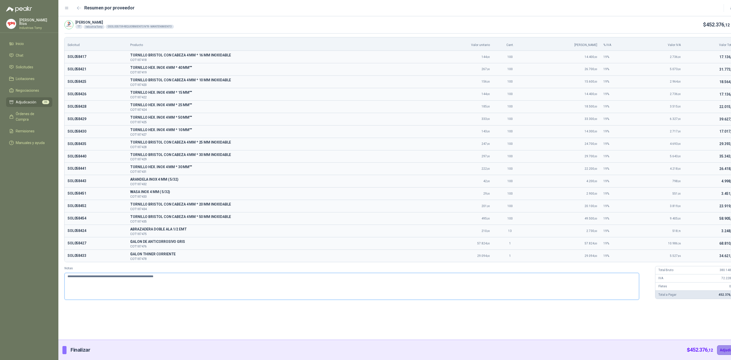
type textarea "**********"
click at [717, 350] on button "Adjudicar" at bounding box center [728, 350] width 22 height 10
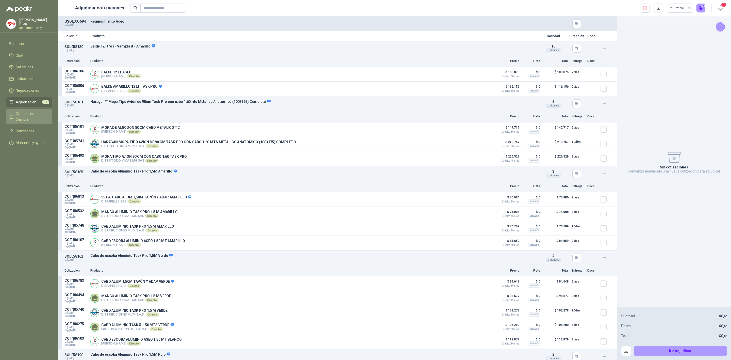
click at [40, 111] on span "Órdenes de Compra" at bounding box center [32, 116] width 32 height 11
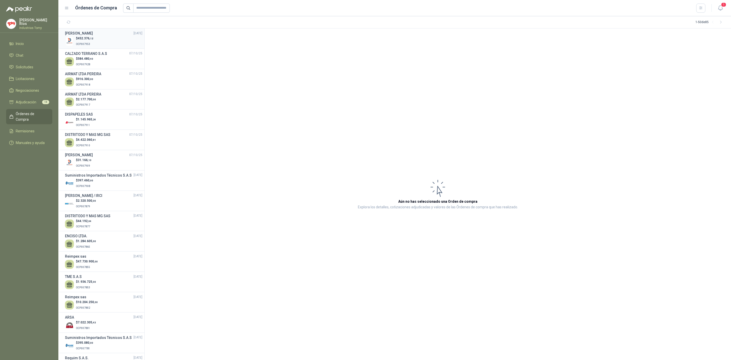
click at [93, 40] on span ",12" at bounding box center [91, 38] width 4 height 3
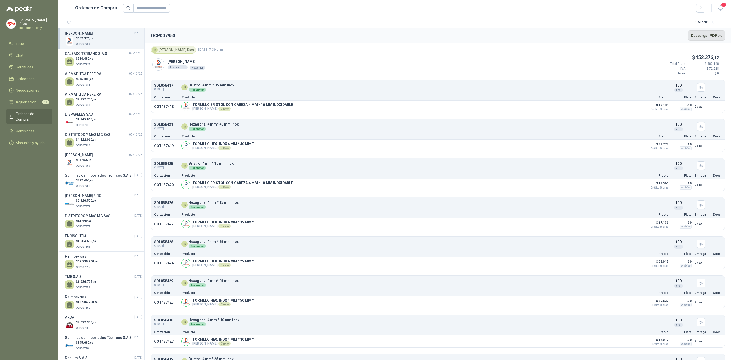
click at [709, 35] on button "Descargar PDF" at bounding box center [706, 35] width 37 height 10
